Goal: Find specific page/section: Find specific page/section

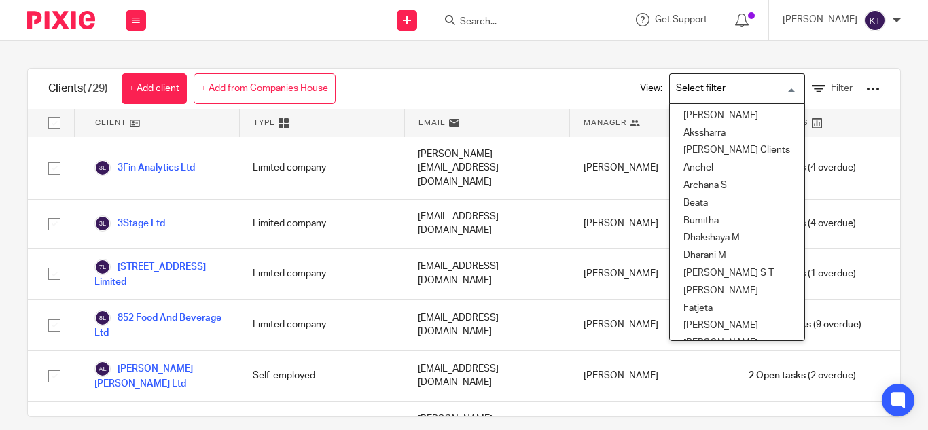
click at [773, 90] on input "Search for option" at bounding box center [734, 89] width 126 height 24
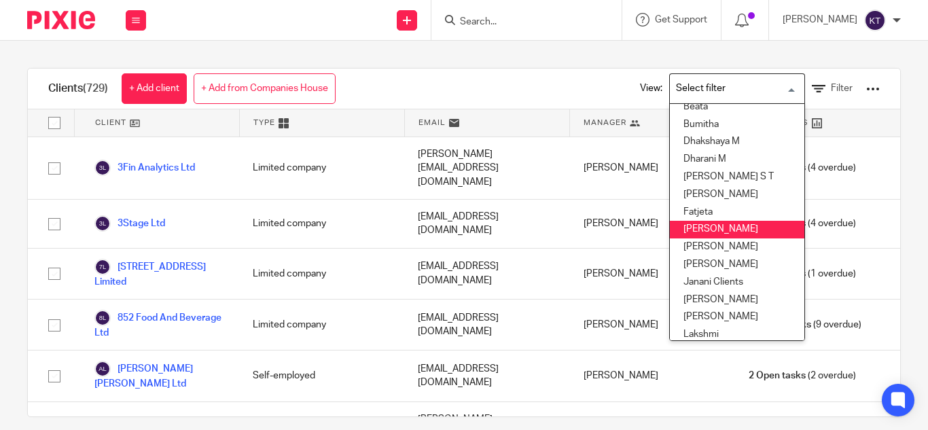
scroll to position [97, 0]
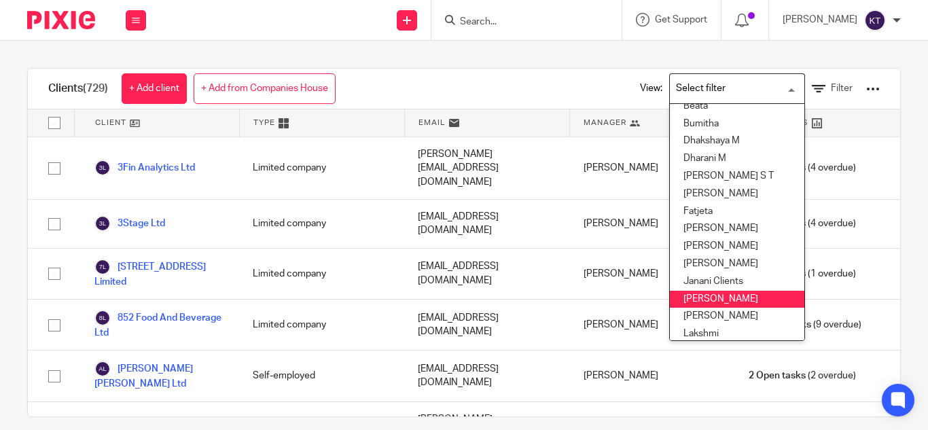
click at [688, 301] on li "[PERSON_NAME]" at bounding box center [737, 300] width 135 height 18
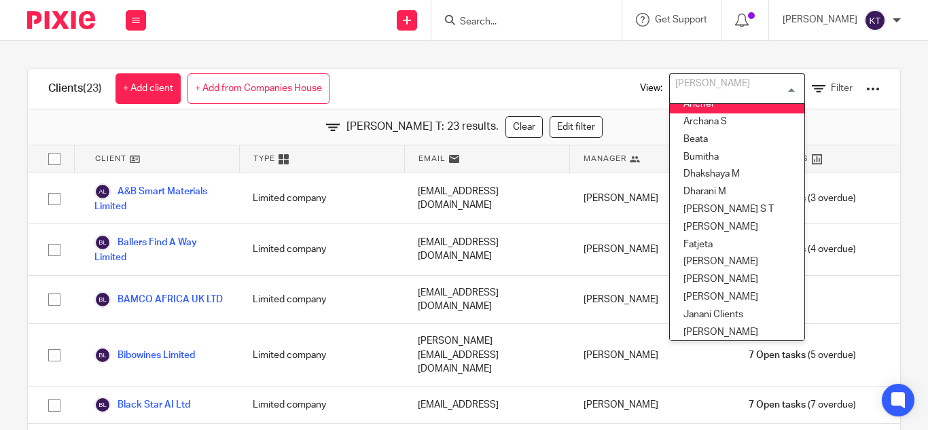
scroll to position [56, 0]
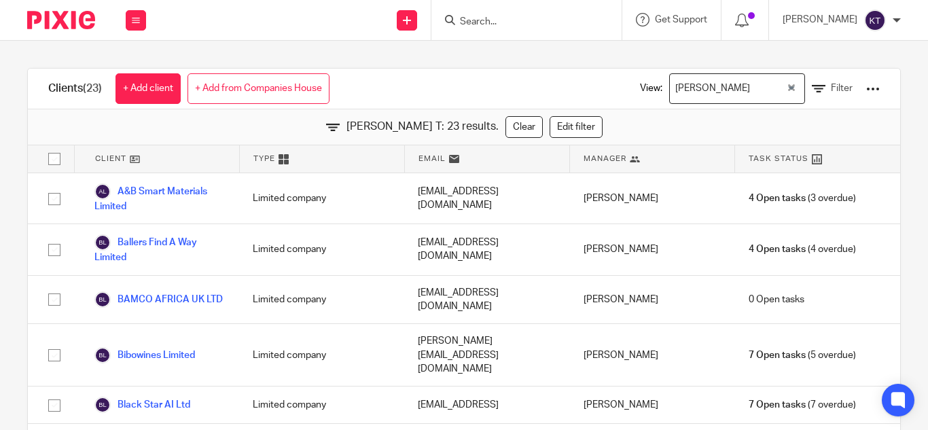
click at [554, 51] on div "Clients (23) + Add client + Add from Companies House View: [PERSON_NAME] T Load…" at bounding box center [464, 235] width 928 height 389
click at [495, 24] on input "Search" at bounding box center [520, 22] width 122 height 12
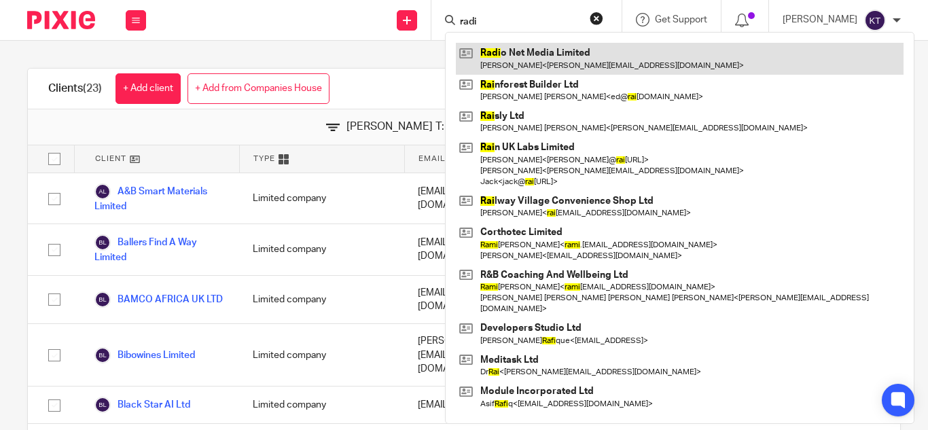
type input "radi"
click at [518, 48] on link at bounding box center [680, 58] width 448 height 31
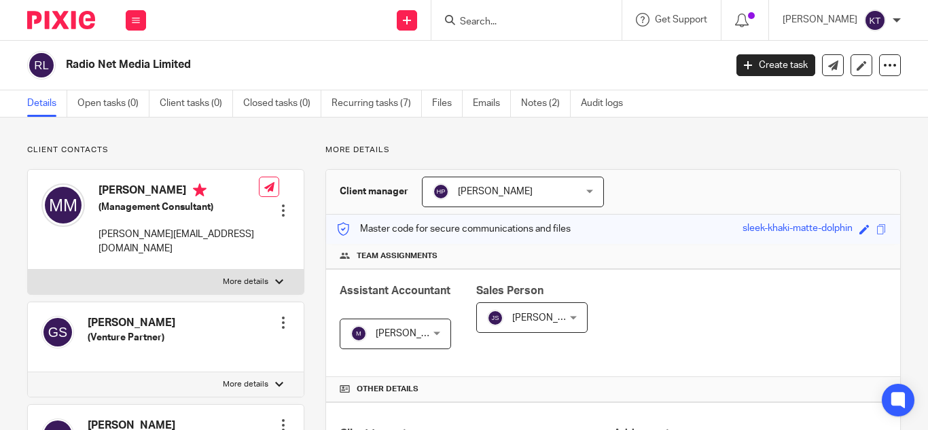
scroll to position [546, 0]
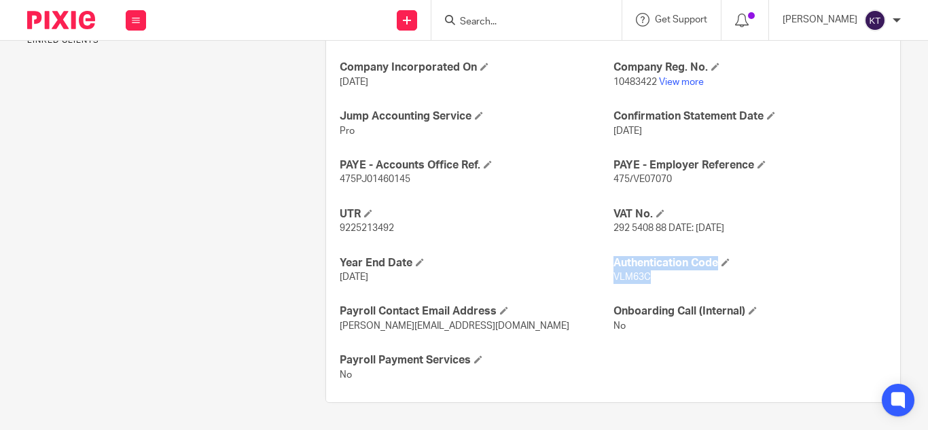
drag, startPoint x: 642, startPoint y: 281, endPoint x: 596, endPoint y: 283, distance: 46.2
click at [596, 283] on div "Ongoing CoSec Client No Jump Registered Address No Company Incorporated On [DAT…" at bounding box center [613, 197] width 574 height 410
click at [577, 256] on h4 "Year End Date" at bounding box center [476, 263] width 273 height 14
